Goal: Task Accomplishment & Management: Manage account settings

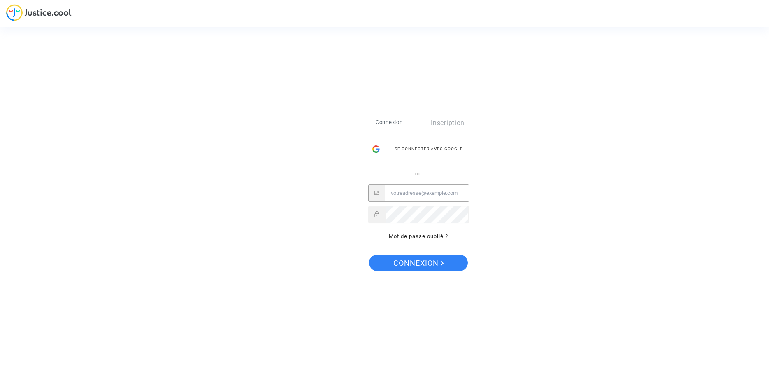
click at [421, 195] on input "Email" at bounding box center [427, 193] width 84 height 16
type input "alainjauffret@yahoo.fr"
click at [411, 237] on link "Mot de passe oublié ?" at bounding box center [418, 236] width 59 height 6
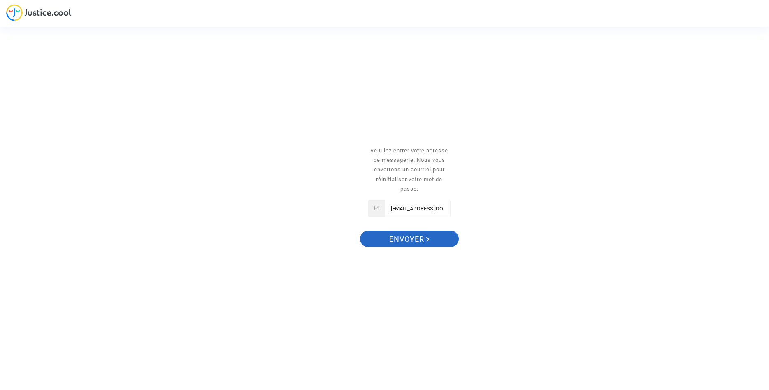
click at [418, 239] on span "Envoyer" at bounding box center [409, 238] width 40 height 17
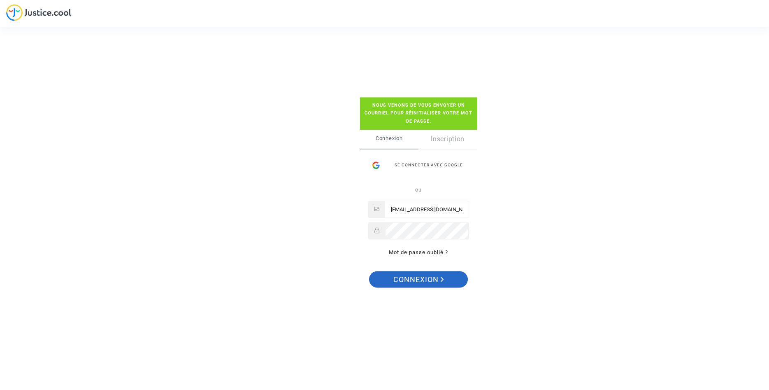
click at [423, 274] on span "Connexion" at bounding box center [418, 279] width 51 height 17
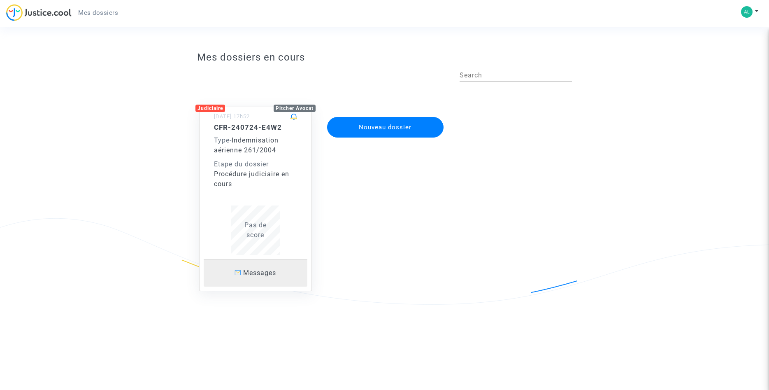
click at [263, 274] on span "Messages" at bounding box center [259, 273] width 33 height 8
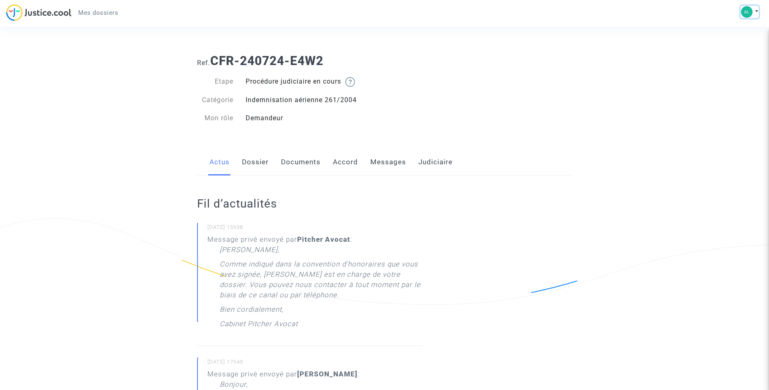
click at [754, 10] on button at bounding box center [750, 12] width 18 height 12
click at [724, 54] on link "Déconnexion" at bounding box center [725, 55] width 65 height 13
